Goal: Task Accomplishment & Management: Manage account settings

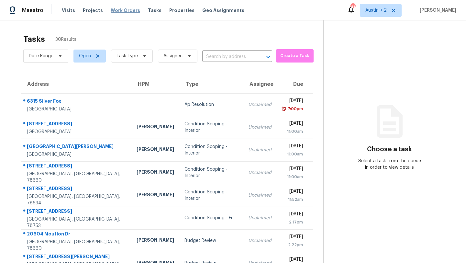
click at [127, 9] on span "Work Orders" at bounding box center [125, 10] width 29 height 6
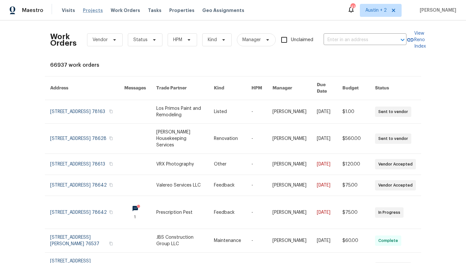
click at [86, 13] on span "Projects" at bounding box center [93, 10] width 20 height 6
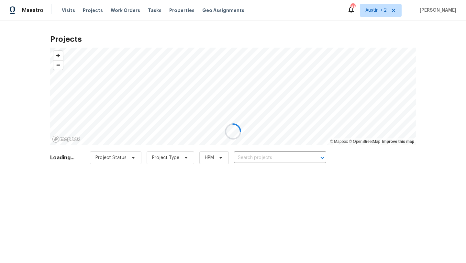
click at [271, 159] on div at bounding box center [233, 131] width 466 height 263
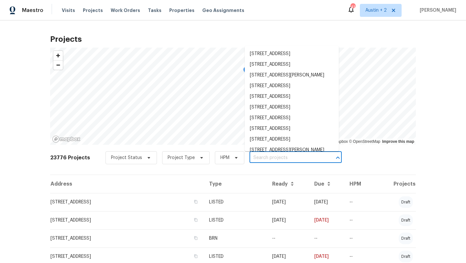
click at [261, 159] on input "text" at bounding box center [287, 158] width 74 height 10
paste input "[STREET_ADDRESS][US_STATE]"
type input "[STREET_ADDRESS][US_STATE]"
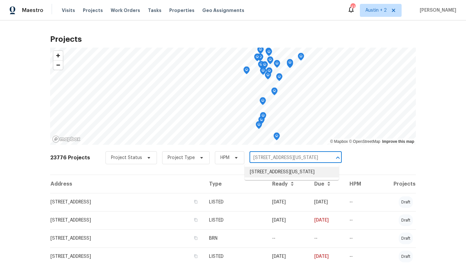
click at [264, 174] on li "[STREET_ADDRESS][US_STATE]" at bounding box center [292, 172] width 94 height 11
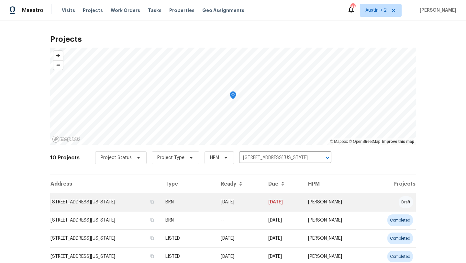
click at [108, 200] on td "[STREET_ADDRESS][US_STATE]" at bounding box center [105, 202] width 110 height 18
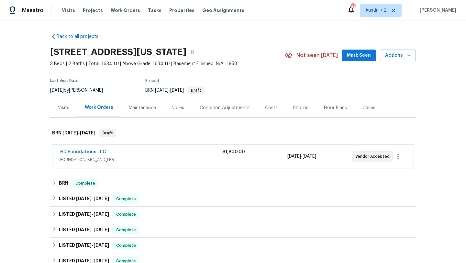
click at [354, 61] on button "Mark Seen" at bounding box center [359, 56] width 34 height 12
click at [96, 150] on link "HD Foundations LLC" at bounding box center [83, 152] width 46 height 5
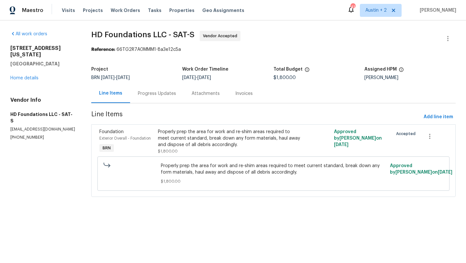
click at [151, 89] on div "Progress Updates" at bounding box center [157, 93] width 54 height 19
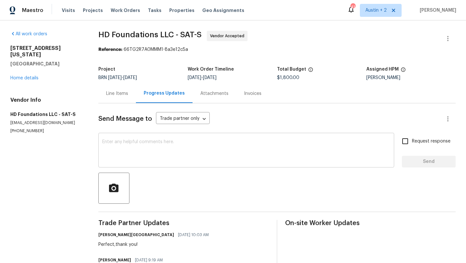
click at [150, 151] on textarea at bounding box center [246, 151] width 288 height 23
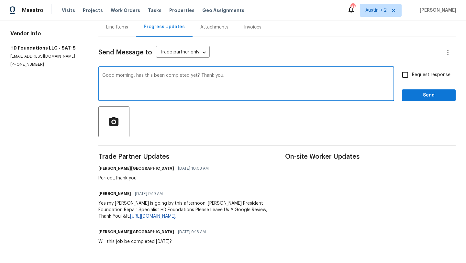
scroll to position [66, 0]
type textarea "Good morning, has this been completed yet? Thank you."
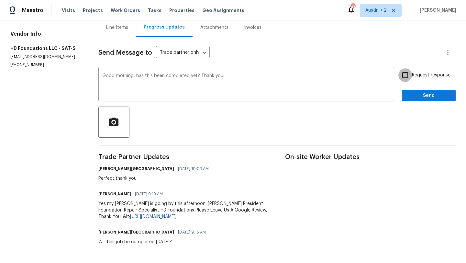
click at [409, 75] on input "Request response" at bounding box center [406, 75] width 14 height 14
checkbox input "true"
click at [419, 97] on span "Send" at bounding box center [428, 96] width 43 height 8
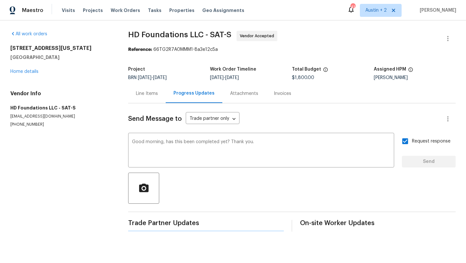
scroll to position [0, 0]
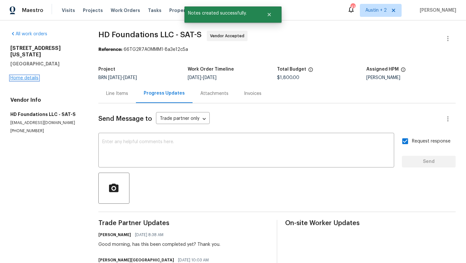
click at [30, 76] on link "Home details" at bounding box center [24, 78] width 28 height 5
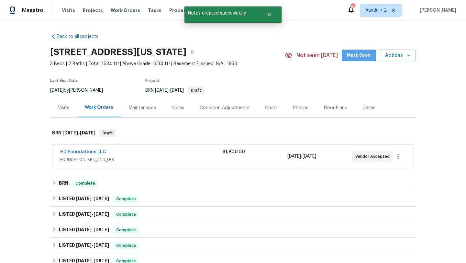
click at [353, 55] on span "Mark Seen" at bounding box center [359, 56] width 24 height 8
click at [183, 107] on div "Notes" at bounding box center [178, 107] width 28 height 19
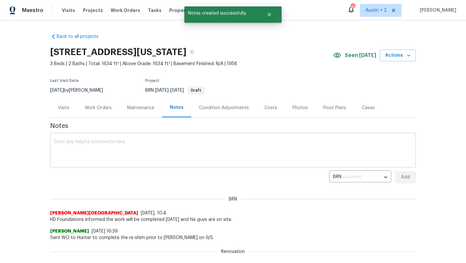
click at [131, 141] on textarea at bounding box center [233, 151] width 358 height 23
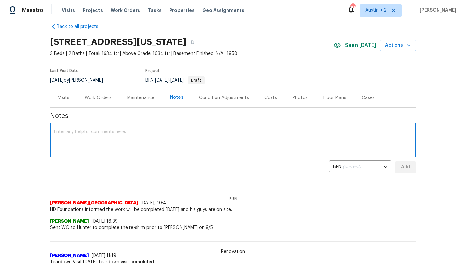
scroll to position [9, 0]
click at [126, 143] on textarea at bounding box center [233, 141] width 358 height 23
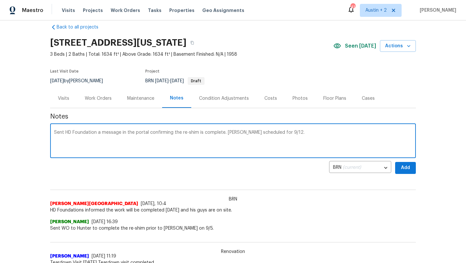
type textarea "Sent HD Foundation a message in the portal confirming the re-shim is complete. …"
click at [406, 168] on span "Add" at bounding box center [406, 168] width 10 height 8
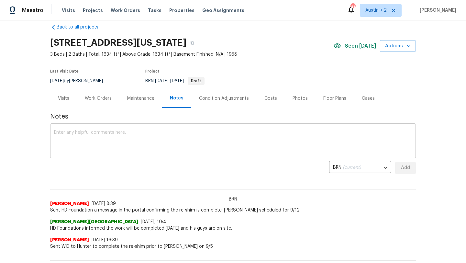
scroll to position [0, 0]
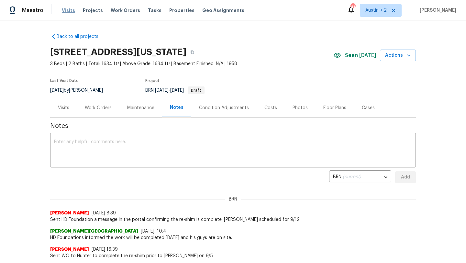
click at [65, 10] on span "Visits" at bounding box center [68, 10] width 13 height 6
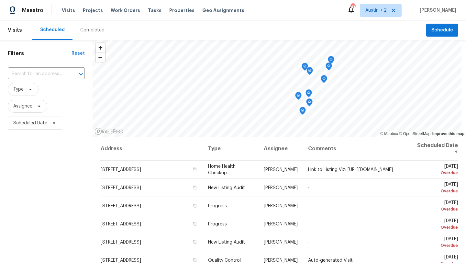
click at [88, 33] on div "Completed" at bounding box center [92, 30] width 24 height 6
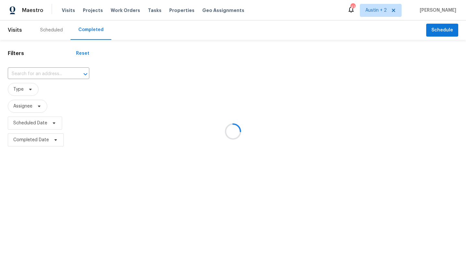
click at [34, 90] on div at bounding box center [233, 131] width 466 height 263
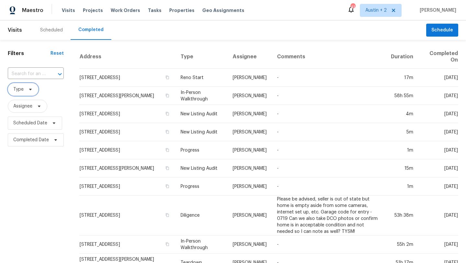
click at [29, 90] on icon at bounding box center [30, 89] width 5 height 5
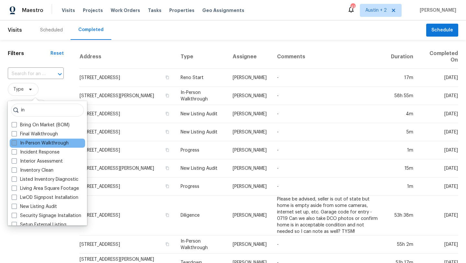
type input "in"
click at [37, 143] on label "In-Person Walkthrough" at bounding box center [40, 143] width 57 height 6
click at [16, 143] on input "In-Person Walkthrough" at bounding box center [14, 142] width 4 height 4
checkbox input "true"
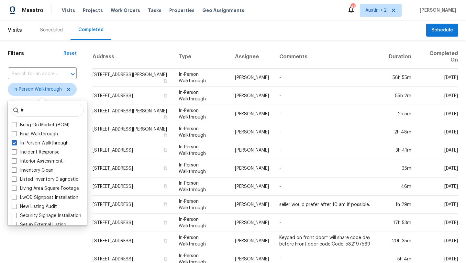
click at [126, 46] on th "Address" at bounding box center [132, 57] width 81 height 24
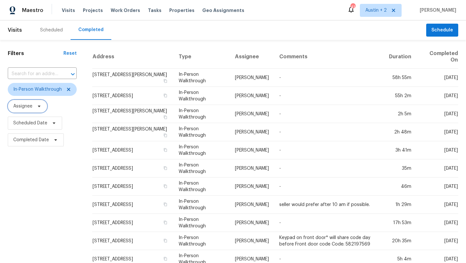
click at [40, 106] on icon at bounding box center [39, 107] width 3 height 2
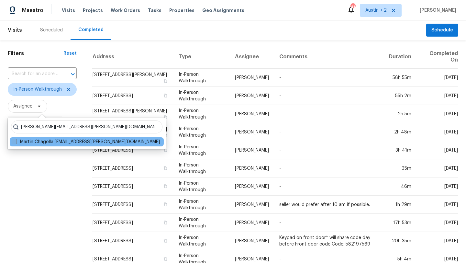
type input "martin.chagolla@opendoor.com"
click at [14, 142] on span at bounding box center [14, 141] width 5 height 5
click at [14, 142] on input "Martin Chagolla martin.chagolla@opendoor.com" at bounding box center [14, 141] width 4 height 4
checkbox input "true"
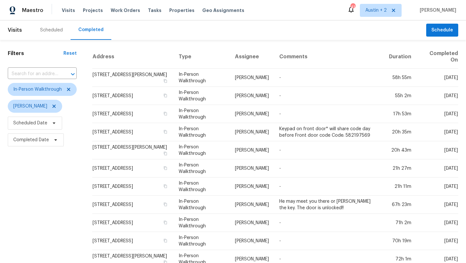
click at [39, 203] on div "Filters Reset ​ In-Person Walkthrough Martin Chagolla Scheduled Date Completed …" at bounding box center [42, 253] width 85 height 426
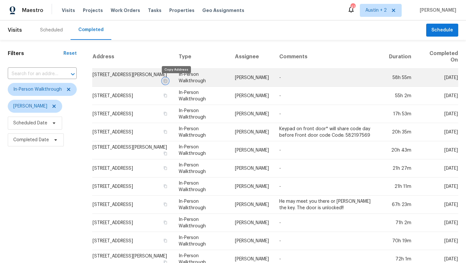
click at [167, 81] on icon "button" at bounding box center [166, 81] width 4 height 4
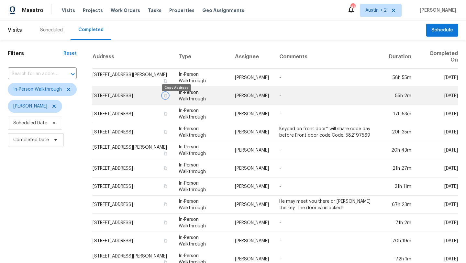
click at [167, 97] on icon "button" at bounding box center [165, 96] width 3 height 4
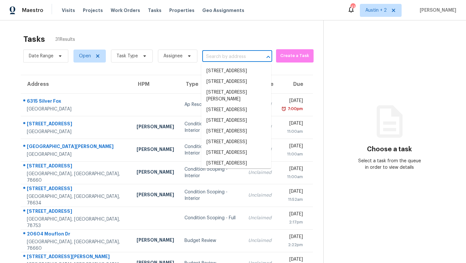
click at [223, 57] on input "text" at bounding box center [228, 57] width 52 height 10
paste input "[STREET_ADDRESS][PERSON_NAME]"
type input "[STREET_ADDRESS][PERSON_NAME]"
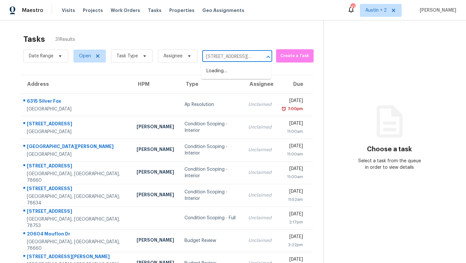
scroll to position [0, 40]
click at [230, 74] on li "[STREET_ADDRESS][PERSON_NAME]" at bounding box center [236, 74] width 70 height 17
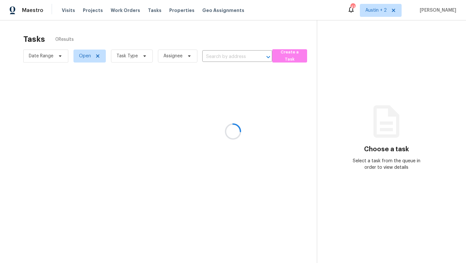
type input "[STREET_ADDRESS][PERSON_NAME]"
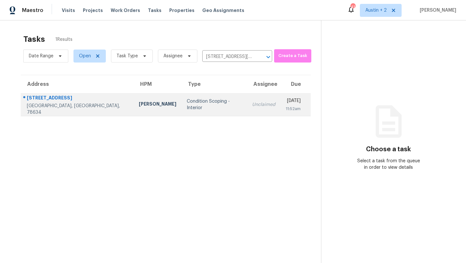
click at [37, 102] on div "[STREET_ADDRESS]" at bounding box center [78, 99] width 102 height 8
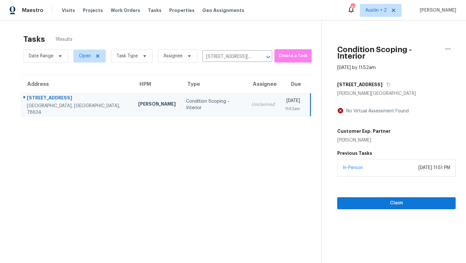
click at [186, 106] on div "Condition Scoping - Interior" at bounding box center [213, 104] width 55 height 13
click at [72, 99] on div "312 Peaceful Haven Way" at bounding box center [77, 99] width 101 height 8
click at [349, 166] on link "In-Person" at bounding box center [353, 168] width 20 height 5
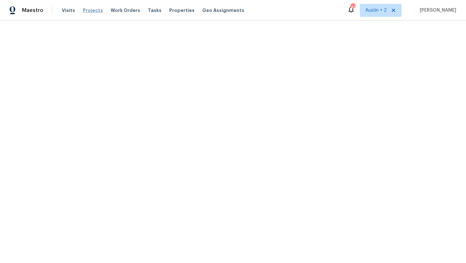
click at [93, 10] on span "Projects" at bounding box center [93, 10] width 20 height 6
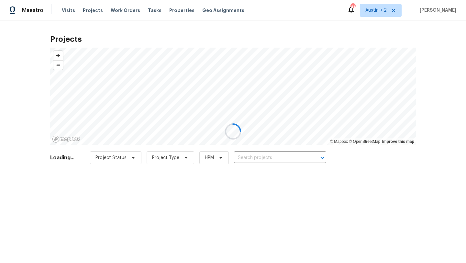
click at [261, 154] on div at bounding box center [233, 131] width 466 height 263
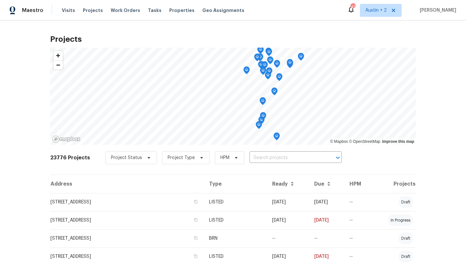
click at [258, 158] on input "text" at bounding box center [287, 158] width 74 height 10
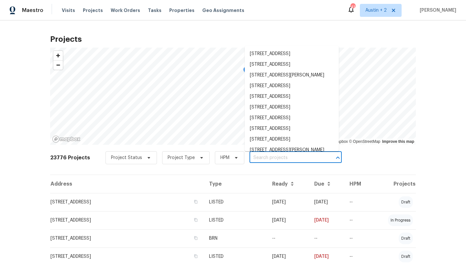
paste input "312 Peaceful Haven Way, Hutto, TX 78634"
type input "312 Peaceful Haven Way, Hutto, TX 78634"
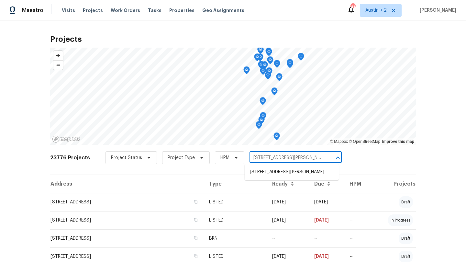
scroll to position [0, 15]
click at [267, 174] on li "312 Peaceful Haven Way, Hutto, TX 78634" at bounding box center [292, 172] width 94 height 11
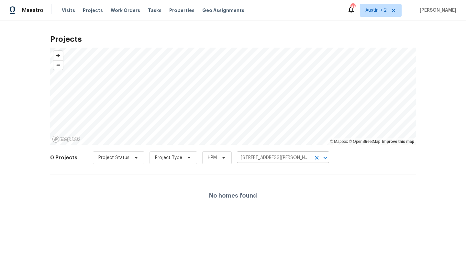
click at [273, 162] on input "312 Peaceful Haven Way, Hutto, TX 78634" at bounding box center [274, 158] width 74 height 10
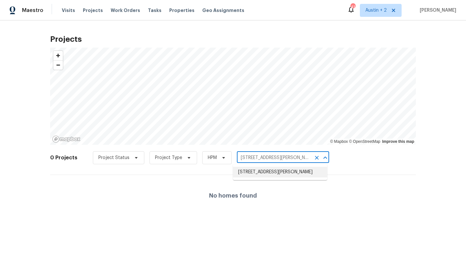
click at [256, 177] on li "312 Peaceful Haven Way, Hutto, TX 78634" at bounding box center [280, 172] width 94 height 11
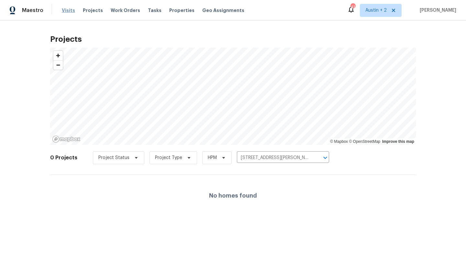
click at [70, 10] on span "Visits" at bounding box center [68, 10] width 13 height 6
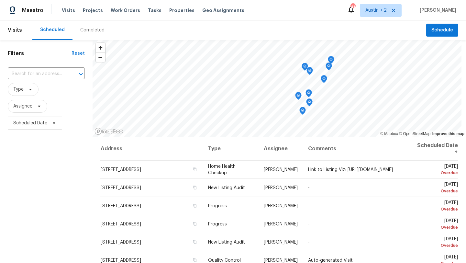
click at [94, 29] on div "Completed" at bounding box center [92, 30] width 24 height 6
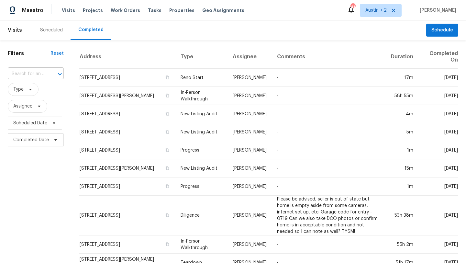
click at [41, 70] on input "text" at bounding box center [27, 74] width 38 height 10
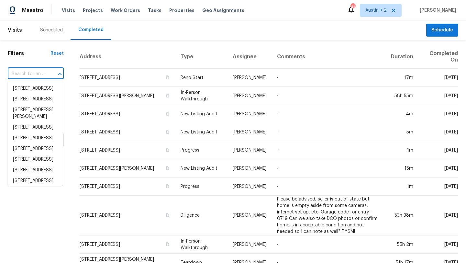
paste input "312 Peaceful Haven Way, Hutto, TX 78634"
type input "312 Peaceful Haven Way, Hutto, TX 78634"
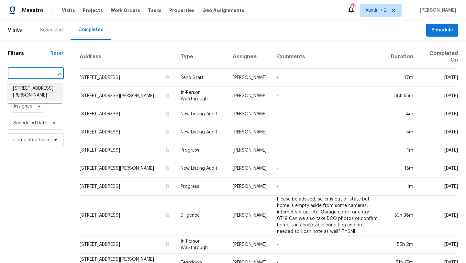
click at [36, 99] on li "312 Peaceful Haven Way, Hutto, TX 78634" at bounding box center [35, 91] width 55 height 17
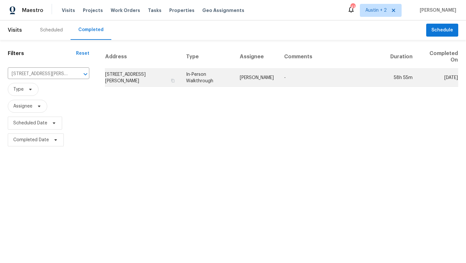
click at [143, 75] on td "312 Peaceful Haven Way, Hutto, TX 78634" at bounding box center [143, 78] width 76 height 18
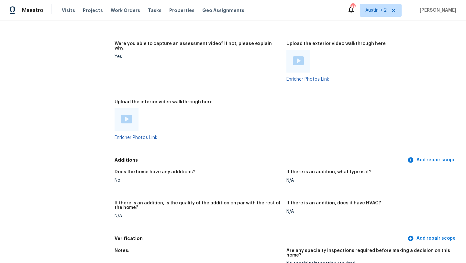
scroll to position [1170, 0]
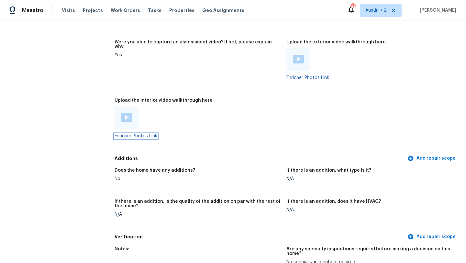
click at [136, 134] on link "Enricher Photos Link" at bounding box center [136, 136] width 43 height 5
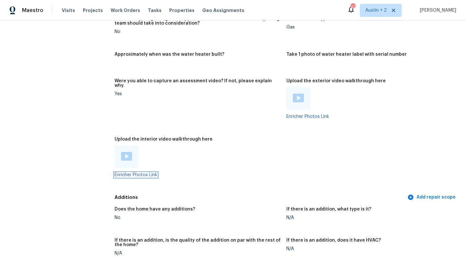
scroll to position [1127, 0]
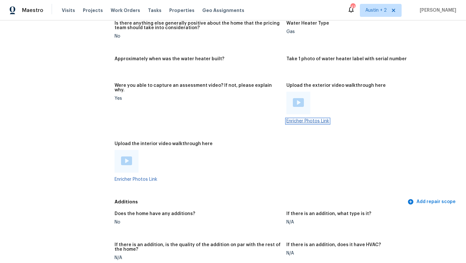
click at [319, 119] on link "Enricher Photos Link" at bounding box center [308, 121] width 43 height 5
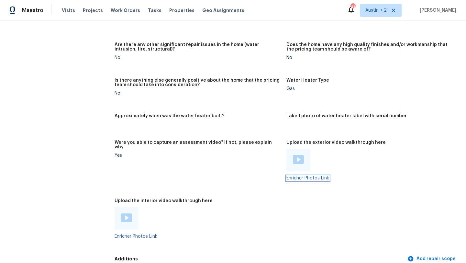
scroll to position [1067, 0]
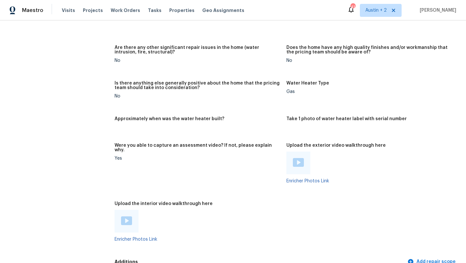
click at [298, 158] on img at bounding box center [298, 162] width 11 height 9
click at [127, 216] on img at bounding box center [126, 220] width 11 height 9
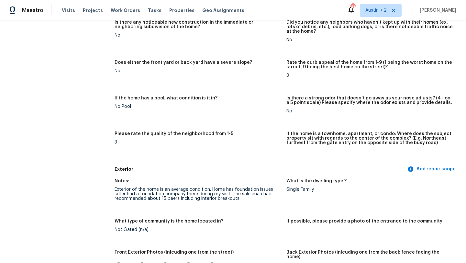
scroll to position [0, 0]
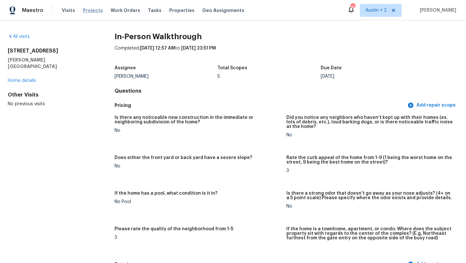
click at [91, 10] on span "Projects" at bounding box center [93, 10] width 20 height 6
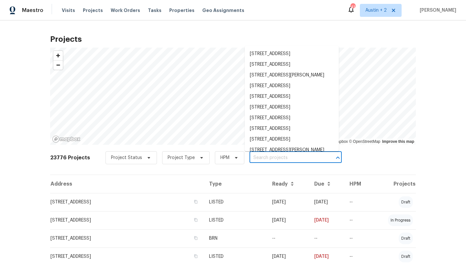
click at [262, 158] on input "text" at bounding box center [287, 158] width 74 height 10
paste input "727 Blue Oak Cir, Cedar Park, TX"
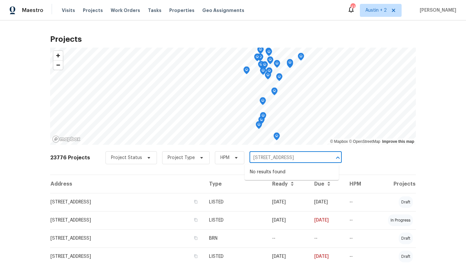
drag, startPoint x: 277, startPoint y: 158, endPoint x: 394, endPoint y: 172, distance: 117.8
click at [394, 172] on div "23776 Projects Project Status Project Type HPM 727 Blue Oak Cir, Cedar Park, TX…" at bounding box center [233, 162] width 366 height 26
type input "727 Blue Oak"
click at [314, 174] on li "[STREET_ADDRESS]" at bounding box center [292, 172] width 94 height 11
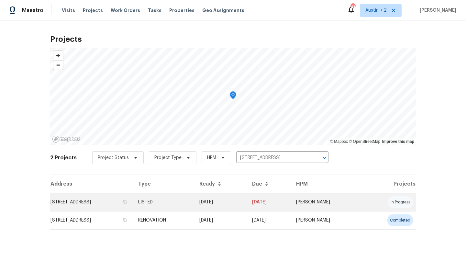
click at [72, 204] on td "[STREET_ADDRESS]" at bounding box center [91, 202] width 83 height 18
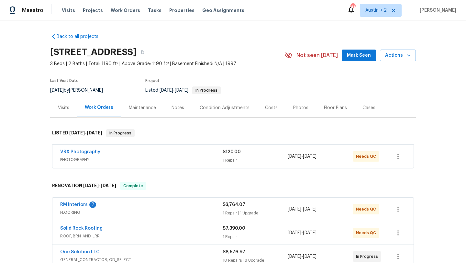
click at [361, 55] on span "Mark Seen" at bounding box center [359, 56] width 24 height 8
click at [58, 107] on div "Visits" at bounding box center [63, 108] width 11 height 6
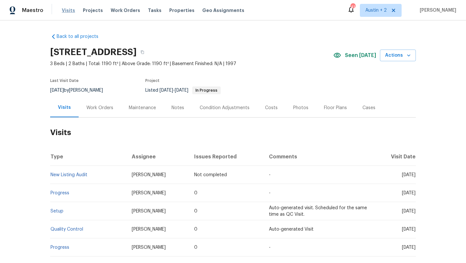
click at [67, 9] on span "Visits" at bounding box center [68, 10] width 13 height 6
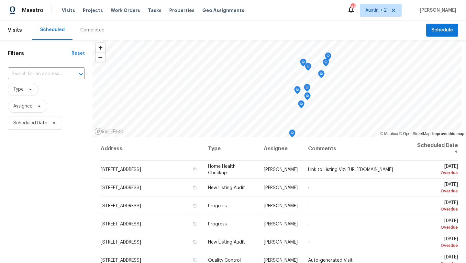
click at [85, 29] on div "Completed" at bounding box center [92, 30] width 24 height 6
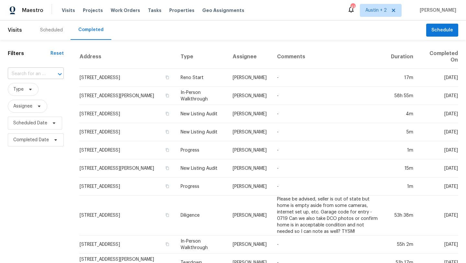
click at [51, 74] on div at bounding box center [55, 74] width 17 height 9
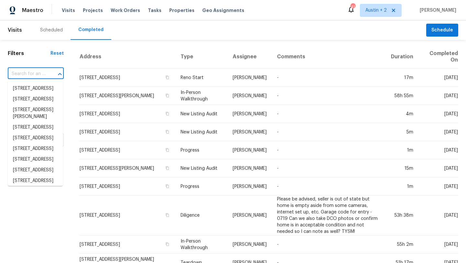
paste input "506 Green Valley Cv, Pflugerville, TX 78660"
type input "506 Green Valley Cv, Pflugerville, TX 78660"
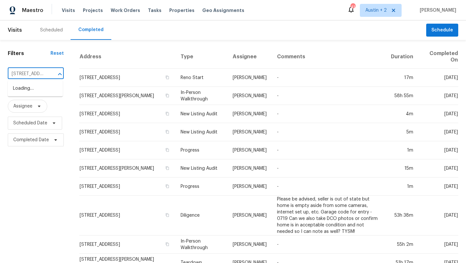
scroll to position [0, 59]
click at [40, 90] on li "506 Green Valley Cv, Pflugerville, TX 78660" at bounding box center [35, 88] width 55 height 11
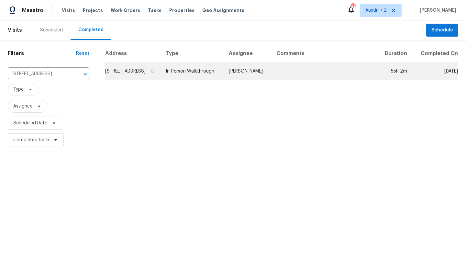
click at [142, 76] on td "506 Green Valley Cv, Pflugerville, TX 78660" at bounding box center [133, 71] width 56 height 18
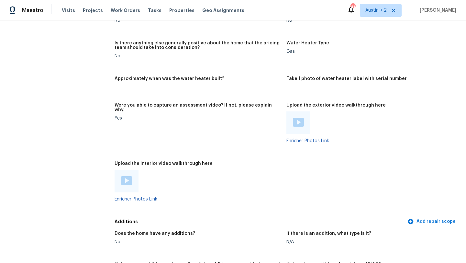
scroll to position [1166, 0]
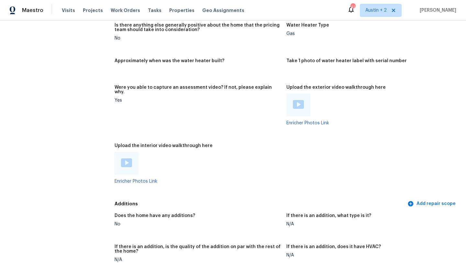
click at [298, 100] on img at bounding box center [298, 104] width 11 height 9
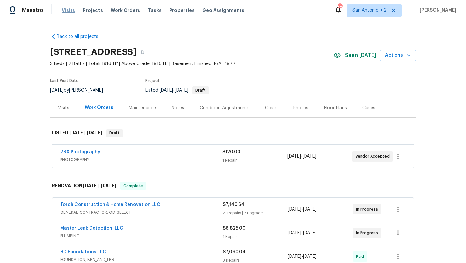
click at [69, 10] on span "Visits" at bounding box center [68, 10] width 13 height 6
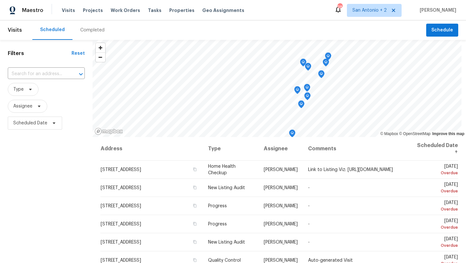
click at [88, 29] on div "Completed" at bounding box center [92, 30] width 24 height 6
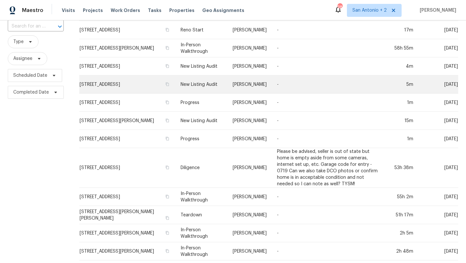
scroll to position [49, 0]
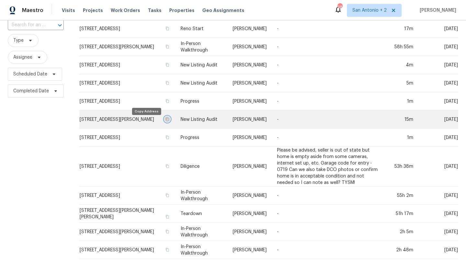
click at [165, 120] on button "button" at bounding box center [168, 119] width 6 height 6
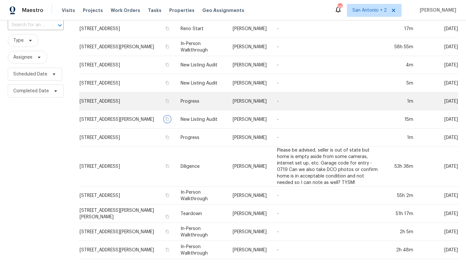
scroll to position [0, 0]
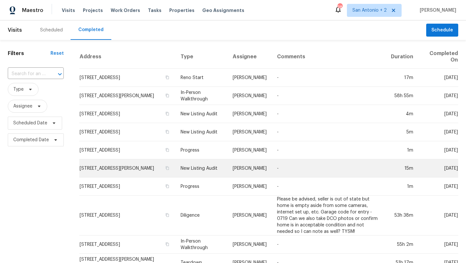
click at [110, 165] on td "[STREET_ADDRESS][PERSON_NAME]" at bounding box center [127, 168] width 96 height 18
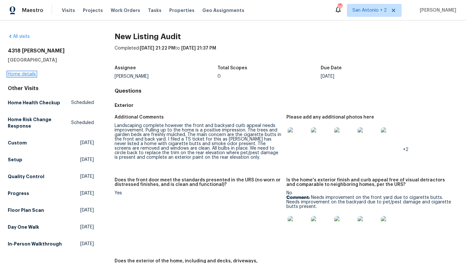
click at [30, 75] on link "Home details" at bounding box center [22, 74] width 28 height 5
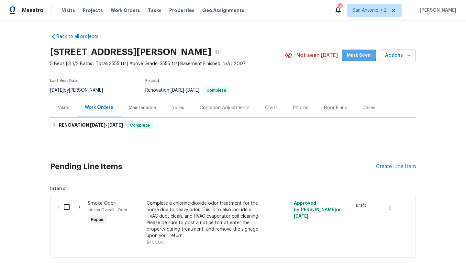
click at [359, 55] on span "Mark Seen" at bounding box center [359, 56] width 24 height 8
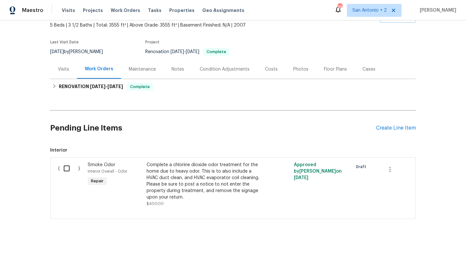
click at [69, 168] on input "checkbox" at bounding box center [69, 169] width 18 height 14
checkbox input "true"
click at [428, 248] on span "Create Work Order" at bounding box center [429, 247] width 43 height 8
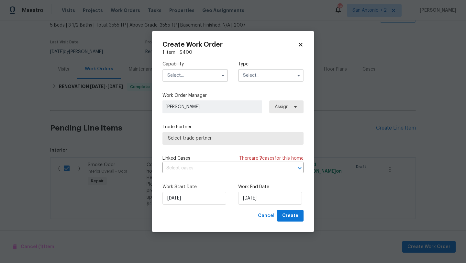
click at [205, 78] on input "text" at bounding box center [195, 75] width 65 height 13
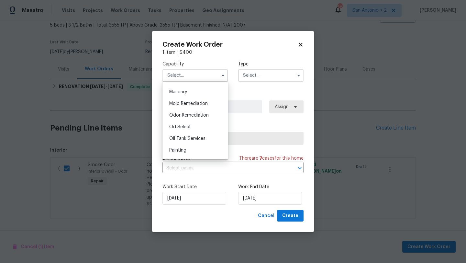
scroll to position [483, 0]
click at [200, 117] on span "Odor Remediation" at bounding box center [189, 115] width 40 height 5
type input "Odor Remediation"
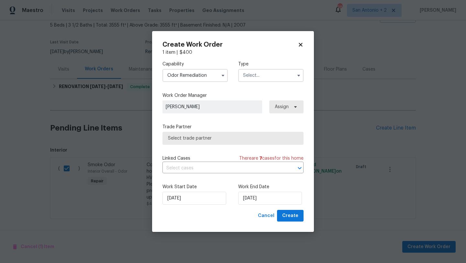
click at [268, 77] on input "text" at bounding box center [270, 75] width 65 height 13
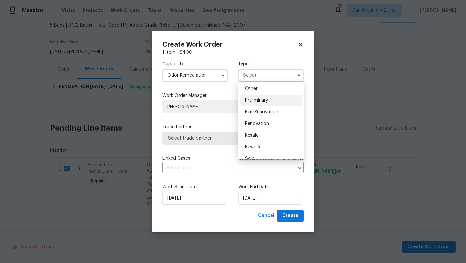
scroll to position [133, 0]
click at [261, 121] on span "Renovation" at bounding box center [257, 119] width 24 height 5
type input "Renovation"
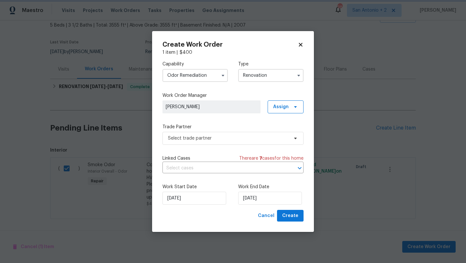
scroll to position [0, 0]
click at [230, 140] on span "Select trade partner" at bounding box center [228, 138] width 121 height 6
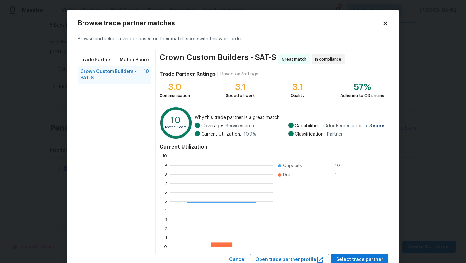
scroll to position [91, 103]
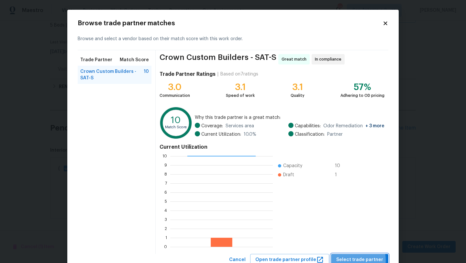
click at [350, 260] on span "Select trade partner" at bounding box center [360, 260] width 47 height 8
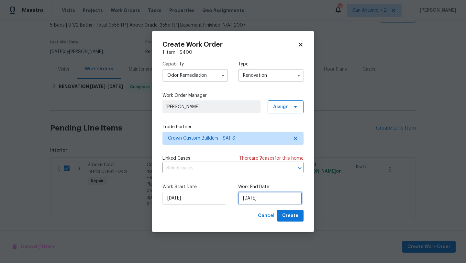
click at [265, 200] on input "[DATE]" at bounding box center [270, 198] width 64 height 13
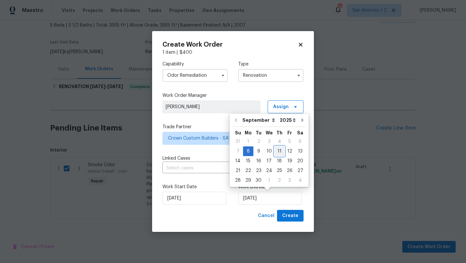
click at [275, 152] on div "11" at bounding box center [280, 151] width 10 height 9
type input "9/11/2025"
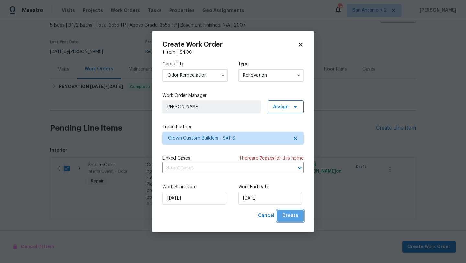
click at [293, 214] on span "Create" at bounding box center [290, 216] width 16 height 8
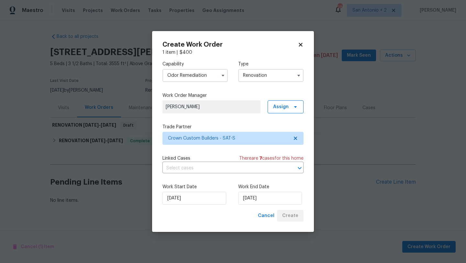
scroll to position [0, 0]
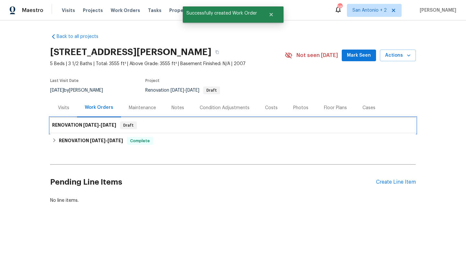
click at [206, 122] on div "RENOVATION 9/8/25 - 9/11/25 Draft" at bounding box center [233, 125] width 362 height 8
click at [103, 126] on span "9/11/25" at bounding box center [109, 125] width 16 height 5
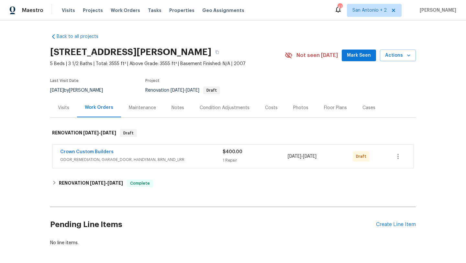
click at [354, 55] on span "Mark Seen" at bounding box center [359, 56] width 24 height 8
click at [397, 159] on icon "button" at bounding box center [399, 157] width 8 height 8
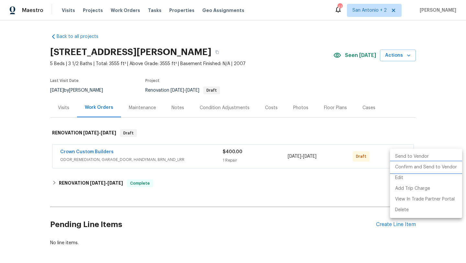
click at [400, 170] on li "Confirm and Send to Vendor" at bounding box center [426, 167] width 72 height 11
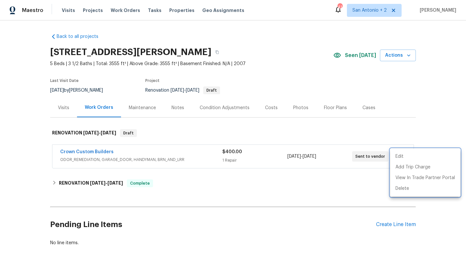
click at [96, 152] on div at bounding box center [233, 131] width 466 height 263
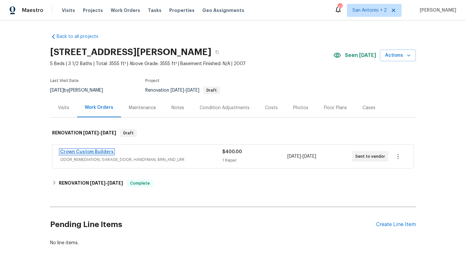
click at [104, 153] on link "Crown Custom Builders" at bounding box center [86, 152] width 53 height 5
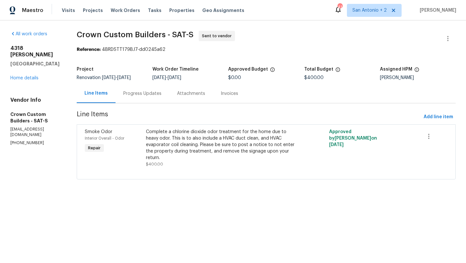
click at [233, 132] on div "Complete a chlorine dioxide odor treatment for the home due to heavy odor. This…" at bounding box center [220, 145] width 149 height 32
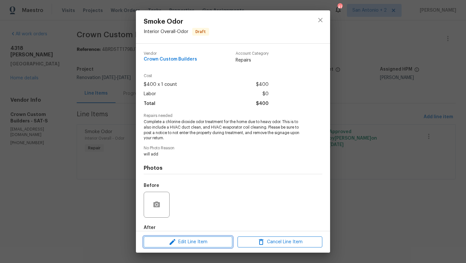
click at [225, 239] on span "Edit Line Item" at bounding box center [188, 242] width 85 height 8
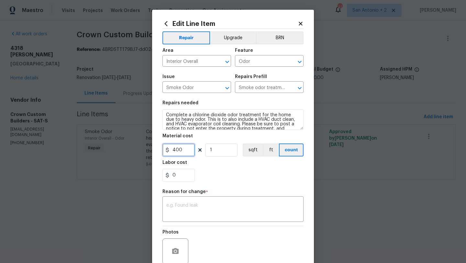
drag, startPoint x: 186, startPoint y: 152, endPoint x: 150, endPoint y: 150, distance: 36.0
click at [150, 150] on div "Edit Line Item Repair Upgrade BRN Area Interior Overall ​ Feature Odor ​ Issue …" at bounding box center [233, 131] width 466 height 263
type input "525"
click at [175, 201] on div "x ​" at bounding box center [233, 210] width 141 height 24
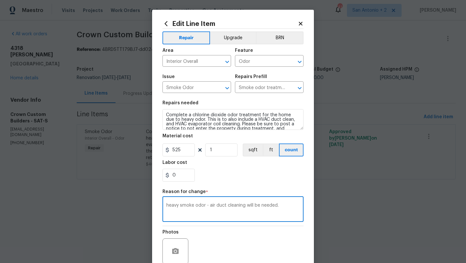
scroll to position [56, 0]
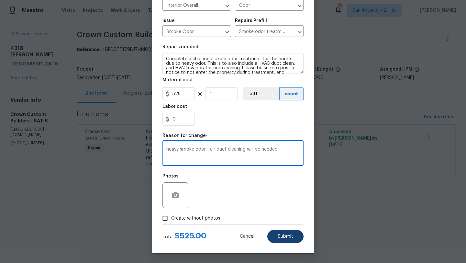
type textarea "heavy smoke odor - air duct cleaning will be needed."
click at [277, 241] on button "Submit" at bounding box center [286, 236] width 36 height 13
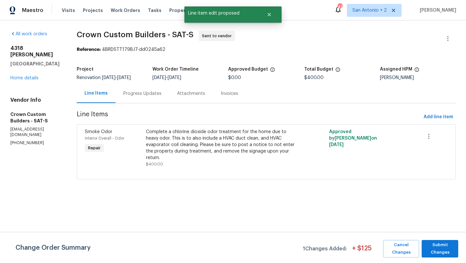
scroll to position [0, 0]
click at [441, 248] on span "Submit Changes" at bounding box center [440, 248] width 30 height 15
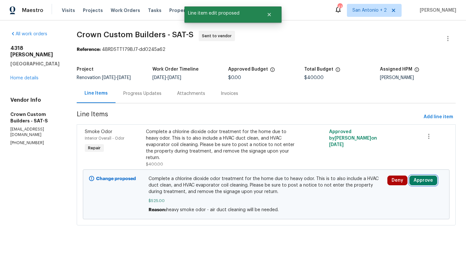
click at [425, 183] on button "Approve" at bounding box center [424, 181] width 28 height 10
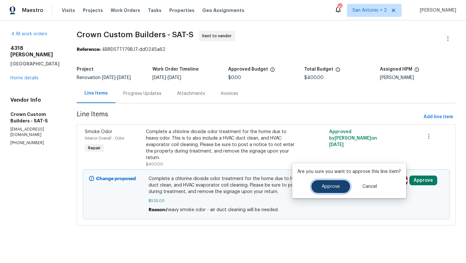
click at [328, 187] on span "Approve" at bounding box center [331, 186] width 18 height 5
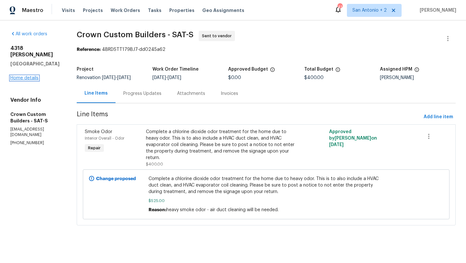
click at [31, 76] on link "Home details" at bounding box center [24, 78] width 28 height 5
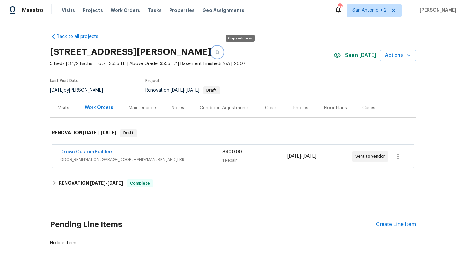
click at [219, 51] on icon "button" at bounding box center [217, 53] width 3 height 4
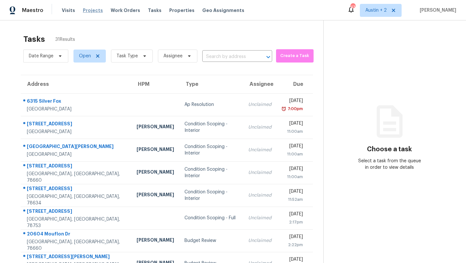
click at [92, 11] on span "Projects" at bounding box center [93, 10] width 20 height 6
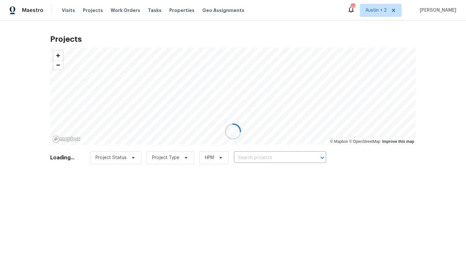
click at [251, 155] on div at bounding box center [233, 131] width 466 height 263
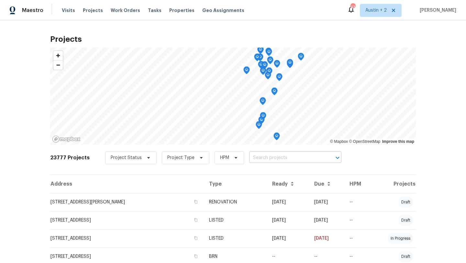
click at [250, 158] on input "text" at bounding box center [286, 158] width 74 height 10
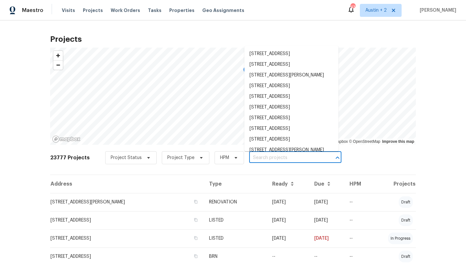
paste input "1434 Hummingbird Ln, Seguin, TX 78155"
type input "1434 Hummingbird Ln, Seguin, TX 78155"
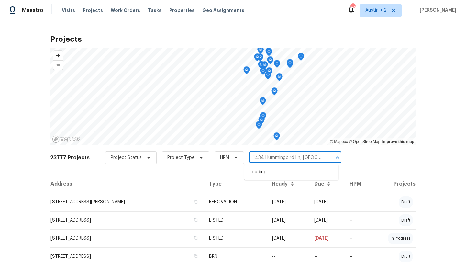
scroll to position [0, 13]
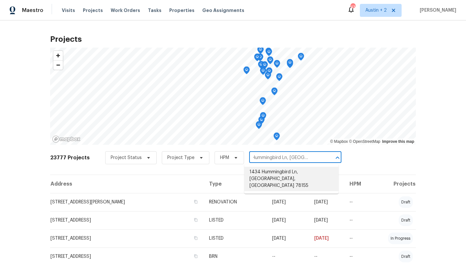
click at [258, 174] on li "1434 Hummingbird Ln, Seguin, TX 78155" at bounding box center [292, 179] width 94 height 24
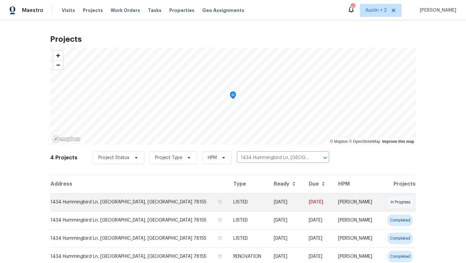
click at [70, 200] on td "1434 Hummingbird Ln, Seguin, TX 78155" at bounding box center [139, 202] width 178 height 18
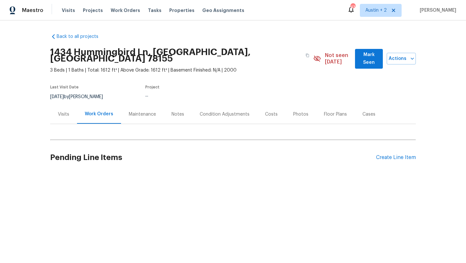
click at [364, 56] on span "Mark Seen" at bounding box center [369, 59] width 17 height 16
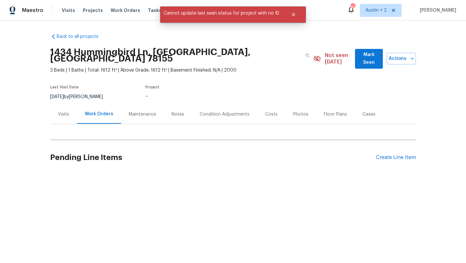
click at [61, 111] on div "Visits" at bounding box center [63, 114] width 11 height 6
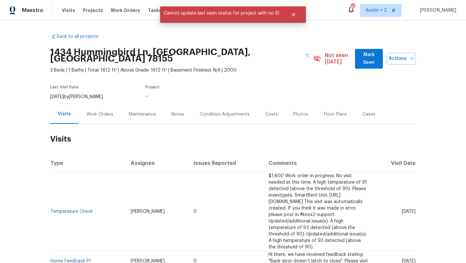
click at [367, 56] on span "Mark Seen" at bounding box center [369, 59] width 17 height 16
click at [361, 55] on span "Mark Seen" at bounding box center [369, 59] width 17 height 16
click at [395, 58] on span "Actions" at bounding box center [401, 59] width 19 height 8
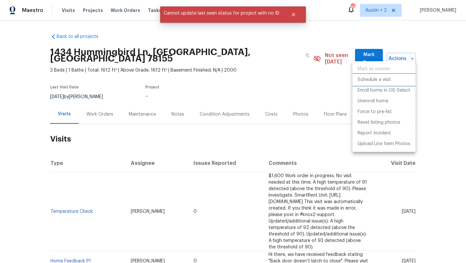
click at [379, 82] on p "Schedule a visit" at bounding box center [374, 79] width 33 height 7
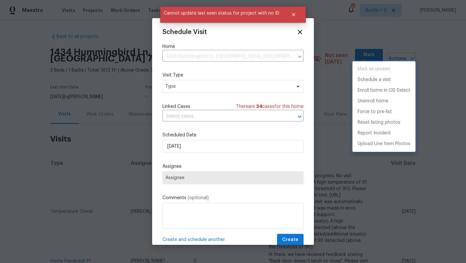
click at [190, 88] on div at bounding box center [233, 131] width 466 height 263
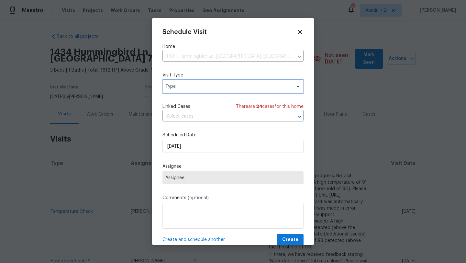
click at [200, 86] on span "Type" at bounding box center [229, 86] width 126 height 6
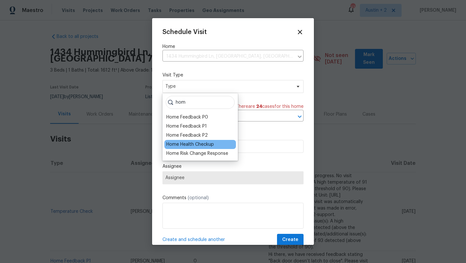
type input "hom"
click at [188, 143] on div "Home Health Checkup" at bounding box center [190, 144] width 48 height 6
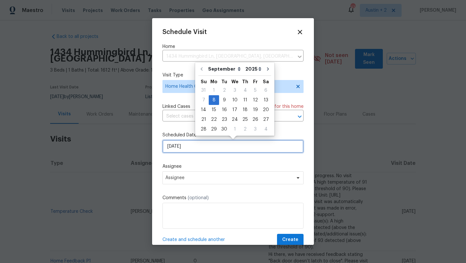
click at [196, 152] on input "[DATE]" at bounding box center [233, 146] width 141 height 13
click at [225, 99] on div "9" at bounding box center [224, 100] width 10 height 9
type input "9/9/2025"
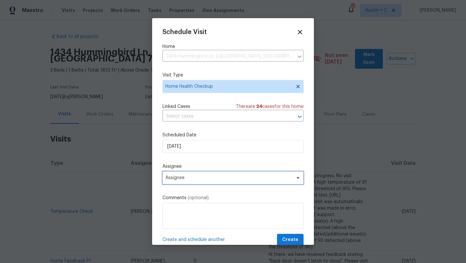
click at [203, 178] on span "Assignee" at bounding box center [229, 177] width 127 height 5
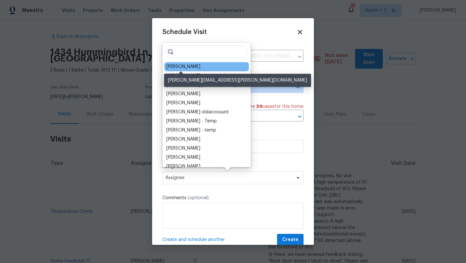
click at [191, 65] on div "Chris Fuentes" at bounding box center [183, 66] width 34 height 6
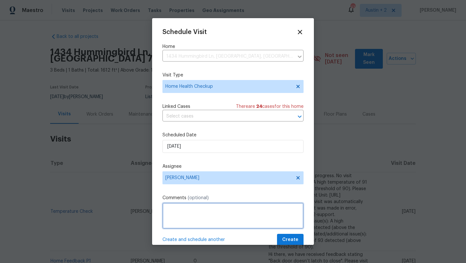
click at [170, 213] on textarea at bounding box center [233, 216] width 141 height 26
paste textarea "1434 Hummingbird Ln, Seguin, TX 78155"
paste textarea "https://listing-vis.apps.opendoor.com/address/fd142ad4-6090-54b0-97d7-259f69b2e…"
type textarea "Link to Listing Vis: 1434 Hummingbird Ln, Seguin, TX 78155 https://listing-vis.…"
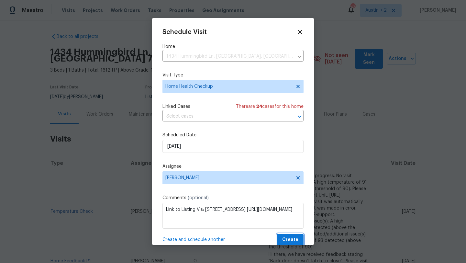
click at [297, 239] on span "Create" at bounding box center [290, 240] width 16 height 8
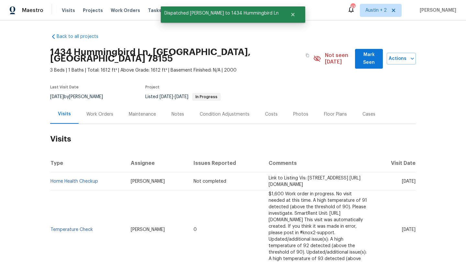
click at [344, 52] on div "Not seen [DATE]" at bounding box center [335, 58] width 42 height 13
click at [361, 58] on span "Mark Seen" at bounding box center [369, 59] width 17 height 16
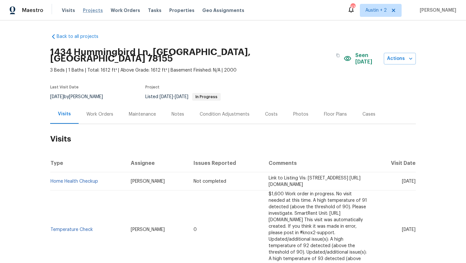
click at [94, 8] on span "Projects" at bounding box center [93, 10] width 20 height 6
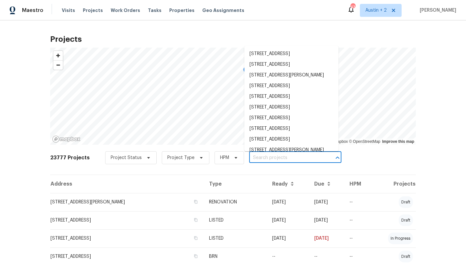
click at [259, 158] on input "text" at bounding box center [286, 158] width 74 height 10
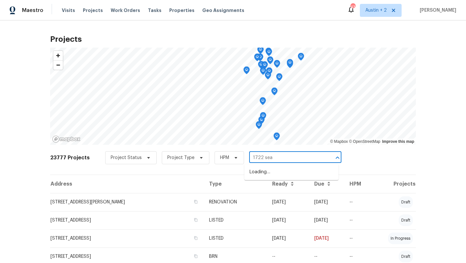
type input "1722 sear"
click at [258, 176] on li "1722 Searcy Dr, San Antonio, TX 78232" at bounding box center [292, 172] width 94 height 11
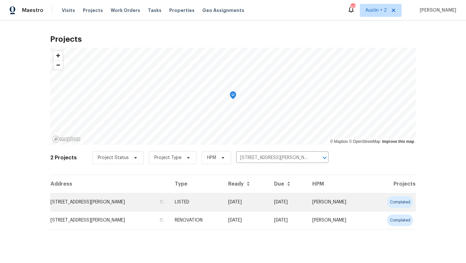
click at [86, 204] on td "1722 Searcy Dr, San Antonio, TX 78232" at bounding box center [110, 202] width 120 height 18
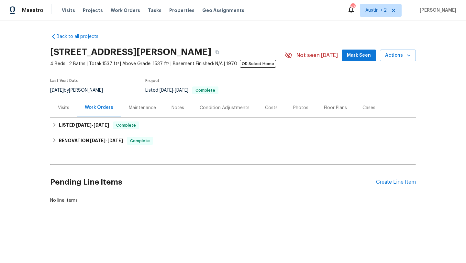
click at [358, 55] on span "Mark Seen" at bounding box center [359, 56] width 24 height 8
click at [65, 107] on div "Visits" at bounding box center [63, 108] width 11 height 6
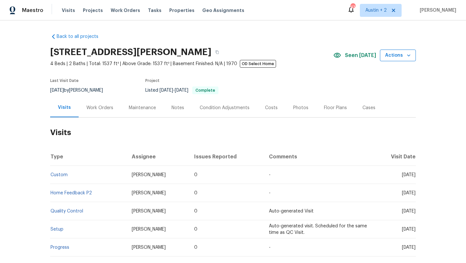
click at [391, 59] on button "Actions" at bounding box center [398, 56] width 36 height 12
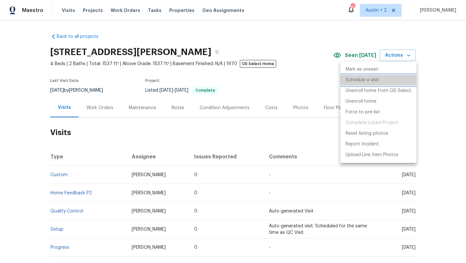
click at [369, 79] on p "Schedule a visit" at bounding box center [362, 80] width 33 height 7
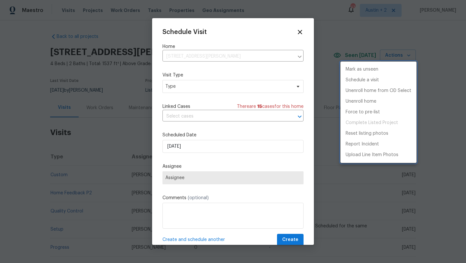
click at [208, 88] on div at bounding box center [233, 131] width 466 height 263
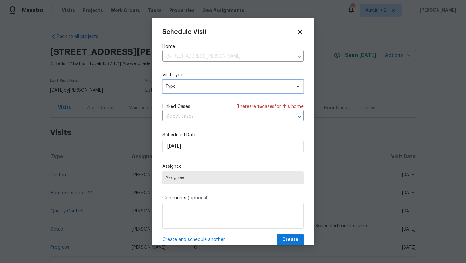
click at [213, 87] on span "Type" at bounding box center [229, 86] width 126 height 6
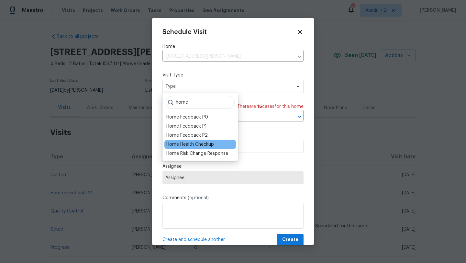
type input "home"
click at [196, 144] on div "Home Health Checkup" at bounding box center [190, 144] width 48 height 6
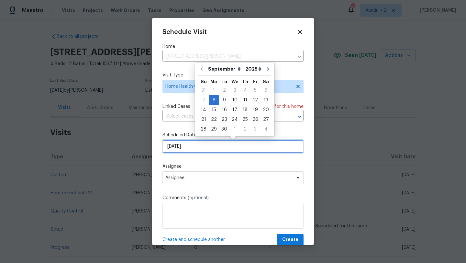
click at [196, 144] on input "[DATE]" at bounding box center [233, 146] width 141 height 13
click at [221, 98] on div "9" at bounding box center [224, 100] width 10 height 9
type input "9/9/2025"
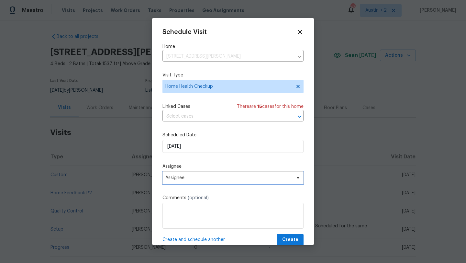
click at [183, 178] on span "Assignee" at bounding box center [229, 177] width 127 height 5
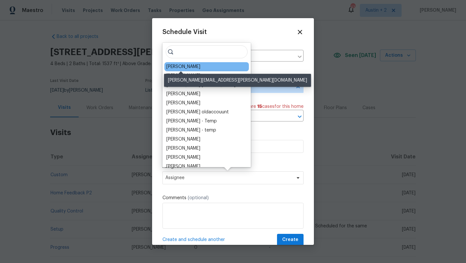
click at [184, 65] on div "Chris Fuentes" at bounding box center [183, 66] width 34 height 6
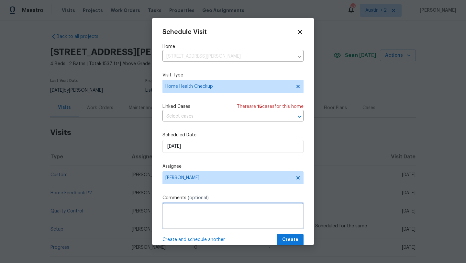
click at [182, 215] on textarea at bounding box center [233, 216] width 141 height 26
paste textarea "https://listing-vis.apps.opendoor.com/address/4093c2fc-edbe-5e01-a76c-2e1f62e9d…"
type textarea "Link to Listing Vis: https://listing-vis.apps.opendoor.com/address/4093c2fc-edb…"
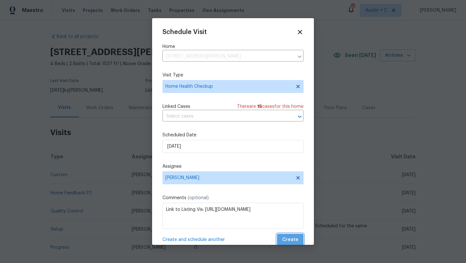
click at [289, 238] on span "Create" at bounding box center [290, 240] width 16 height 8
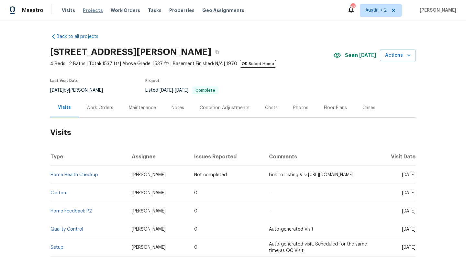
click at [90, 11] on span "Projects" at bounding box center [93, 10] width 20 height 6
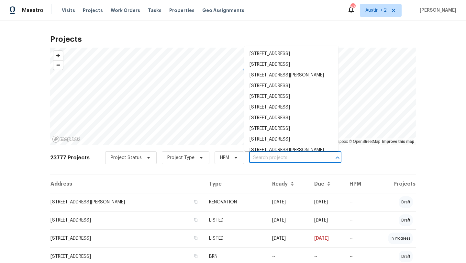
click at [254, 154] on input "text" at bounding box center [286, 158] width 74 height 10
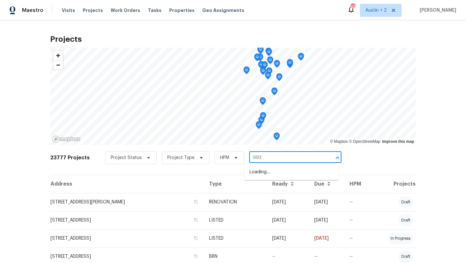
type input "9934"
click at [261, 173] on li "9934 Spruce Ridge Dr, Converse, TX 78109" at bounding box center [292, 172] width 94 height 11
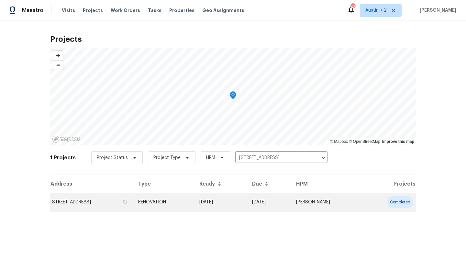
click at [97, 203] on td "9934 Spruce Ridge Dr, Converse, TX 78109" at bounding box center [91, 202] width 83 height 18
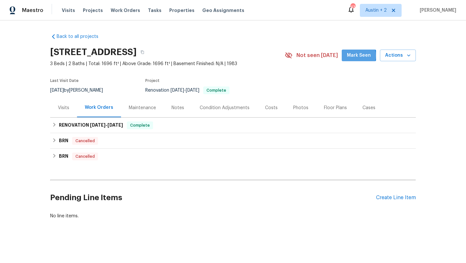
click at [359, 55] on span "Mark Seen" at bounding box center [359, 56] width 24 height 8
click at [60, 108] on div "Visits" at bounding box center [63, 108] width 11 height 6
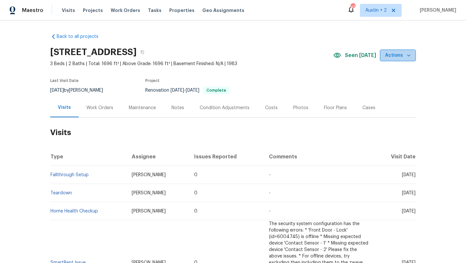
click at [398, 58] on span "Actions" at bounding box center [398, 56] width 26 height 8
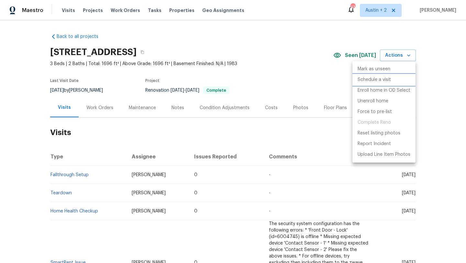
click at [374, 80] on p "Schedule a visit" at bounding box center [374, 79] width 33 height 7
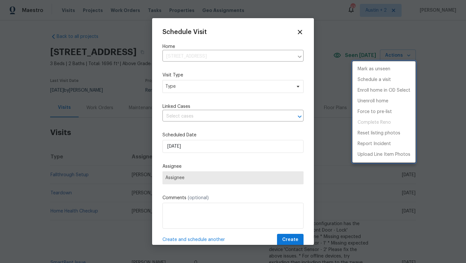
click at [175, 97] on div at bounding box center [233, 131] width 466 height 263
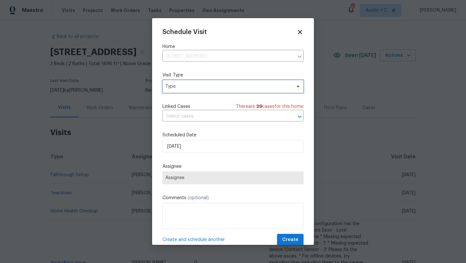
click at [177, 89] on span "Type" at bounding box center [229, 86] width 126 height 6
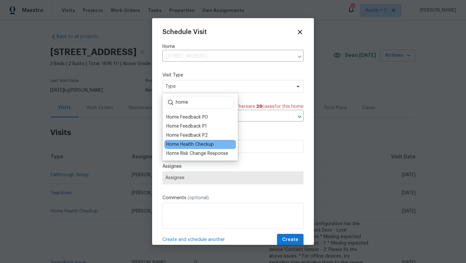
type input "home"
click at [181, 144] on div "Home Health Checkup" at bounding box center [190, 144] width 48 height 6
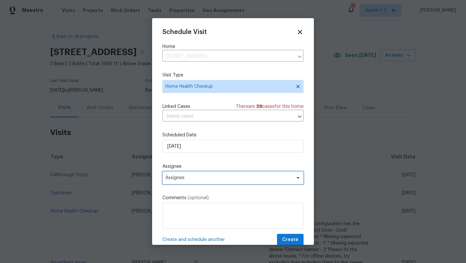
click at [190, 181] on span "Assignee" at bounding box center [233, 177] width 141 height 13
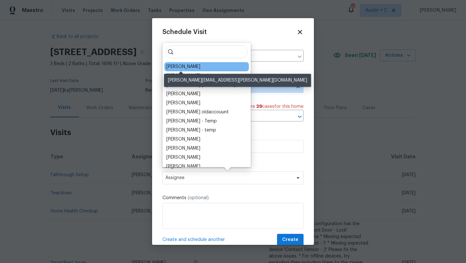
click at [181, 66] on div "Chris Fuentes" at bounding box center [183, 66] width 34 height 6
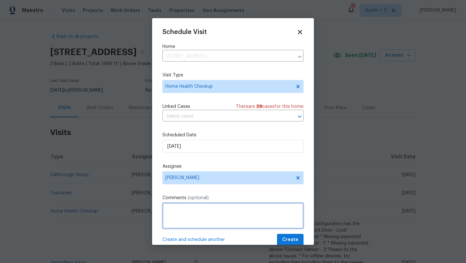
click at [189, 221] on textarea at bounding box center [233, 216] width 141 height 26
paste textarea "https://listing-vis.apps.opendoor.com/address/b9249d33-b517-5a61-bda7-fb4d46851…"
type textarea "Link to Listing Vis: https://listing-vis.apps.opendoor.com/address/b9249d33-b51…"
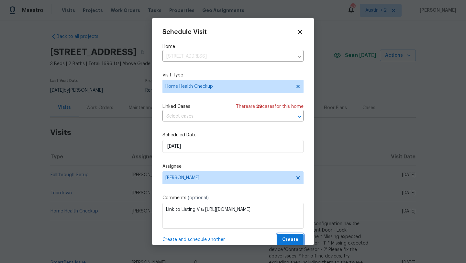
click at [285, 239] on span "Create" at bounding box center [290, 240] width 16 height 8
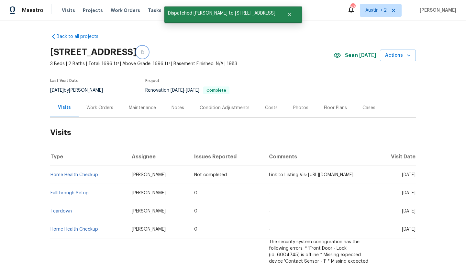
click at [144, 50] on icon "button" at bounding box center [143, 52] width 4 height 4
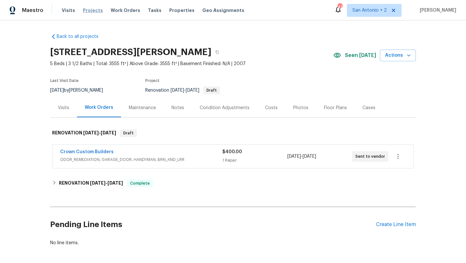
click at [91, 13] on span "Projects" at bounding box center [93, 10] width 20 height 6
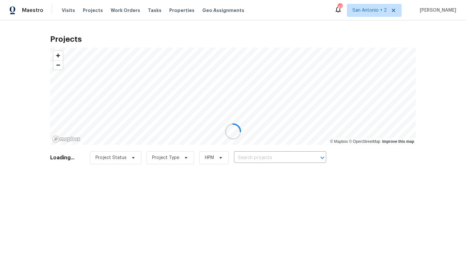
click at [256, 158] on div at bounding box center [233, 131] width 466 height 263
click at [261, 156] on div at bounding box center [233, 131] width 466 height 263
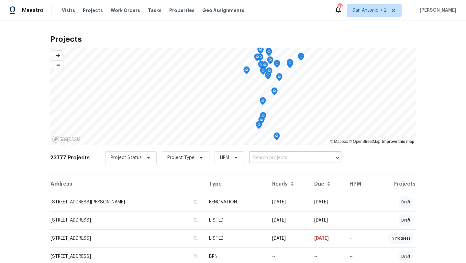
click at [254, 158] on input "text" at bounding box center [286, 158] width 74 height 10
type input "100 bla"
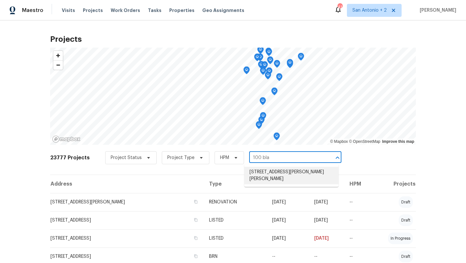
click at [272, 173] on li "[STREET_ADDRESS][PERSON_NAME][PERSON_NAME]" at bounding box center [292, 175] width 94 height 17
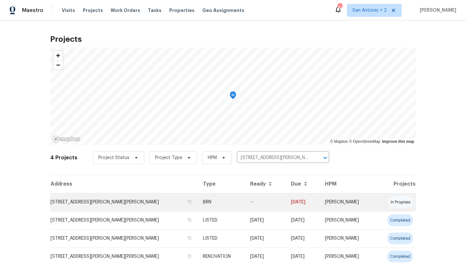
click at [88, 205] on td "[STREET_ADDRESS][PERSON_NAME][PERSON_NAME]" at bounding box center [124, 202] width 148 height 18
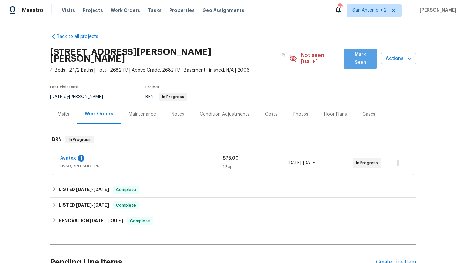
click at [351, 61] on button "Mark Seen" at bounding box center [360, 59] width 33 height 20
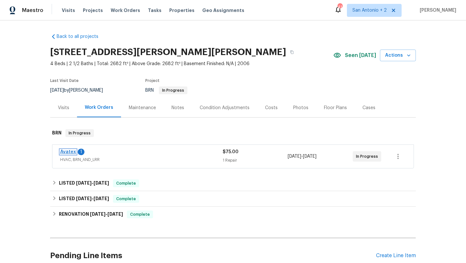
click at [68, 153] on link "Avatex" at bounding box center [68, 152] width 16 height 5
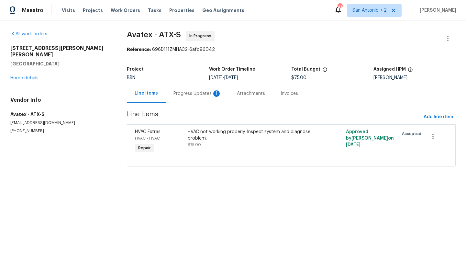
click at [180, 94] on div "Progress Updates 1" at bounding box center [198, 93] width 48 height 6
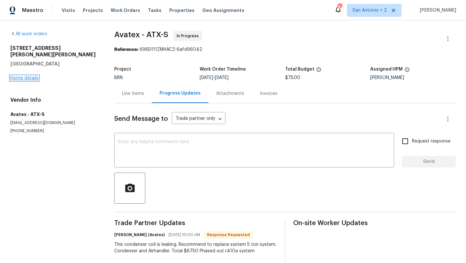
click at [30, 76] on link "Home details" at bounding box center [24, 78] width 28 height 5
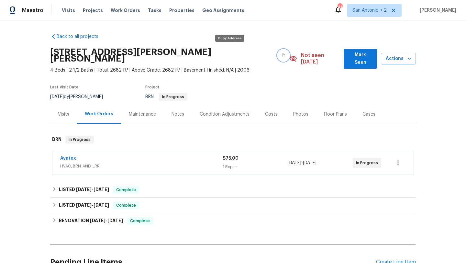
click at [282, 53] on icon "button" at bounding box center [284, 55] width 4 height 4
click at [359, 56] on span "Mark Seen" at bounding box center [360, 59] width 23 height 16
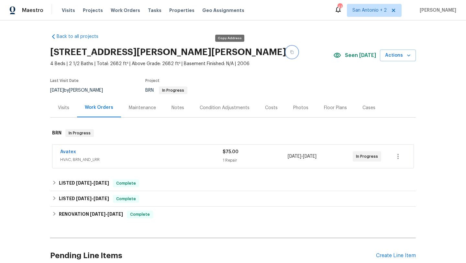
click at [286, 55] on button "button" at bounding box center [292, 52] width 12 height 12
click at [71, 152] on link "Avatex" at bounding box center [68, 152] width 16 height 5
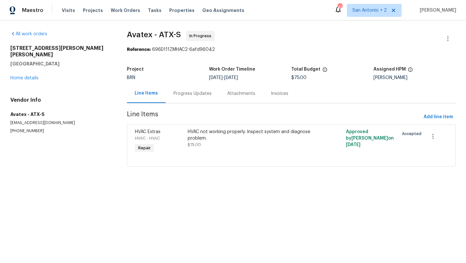
click at [28, 74] on div "[STREET_ADDRESS][PERSON_NAME][PERSON_NAME] Home details" at bounding box center [60, 63] width 101 height 36
click at [30, 69] on div "[STREET_ADDRESS][PERSON_NAME][PERSON_NAME] Home details" at bounding box center [60, 63] width 101 height 36
click at [21, 76] on link "Home details" at bounding box center [24, 78] width 28 height 5
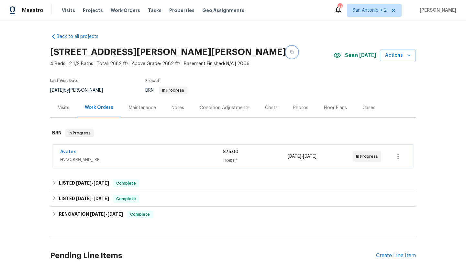
click at [290, 51] on icon "button" at bounding box center [292, 52] width 4 height 4
click at [88, 157] on span "HVAC, BRN_AND_LRR" at bounding box center [141, 159] width 163 height 6
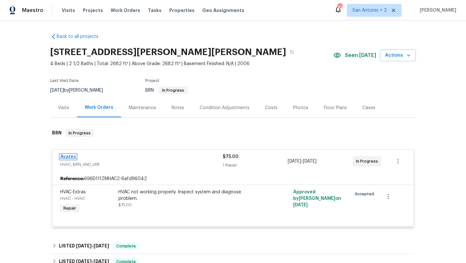
click at [71, 157] on link "Avatex" at bounding box center [68, 157] width 16 height 5
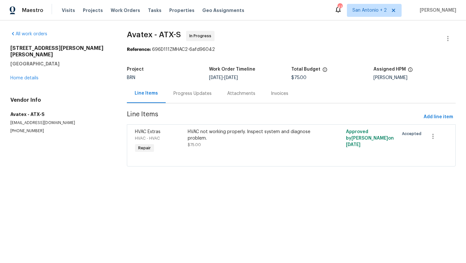
click at [195, 96] on div "Progress Updates" at bounding box center [193, 93] width 38 height 6
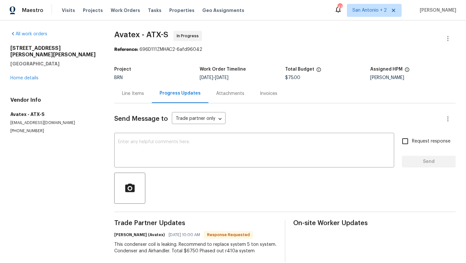
scroll to position [9, 0]
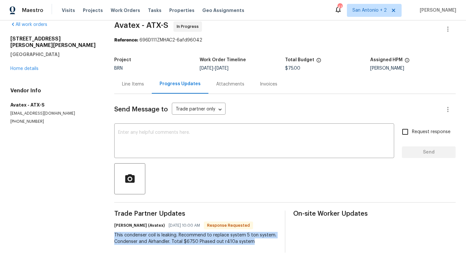
drag, startPoint x: 256, startPoint y: 241, endPoint x: 115, endPoint y: 235, distance: 140.4
click at [115, 235] on div "All work orders [STREET_ADDRESS][PERSON_NAME][PERSON_NAME] Home details Vendor …" at bounding box center [233, 137] width 466 height 252
copy div "This condenser coil is leaking. Recommend to replace system 5 ton system. Conde…"
